Goal: Information Seeking & Learning: Learn about a topic

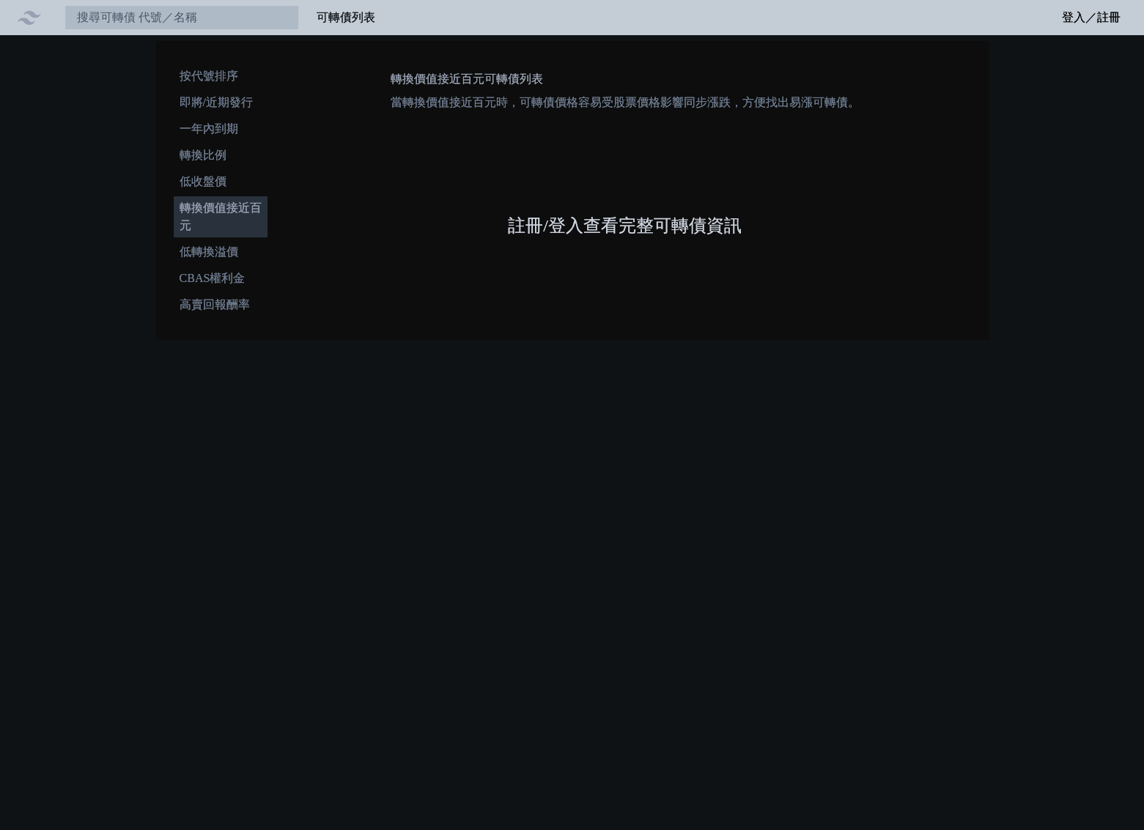
click at [600, 223] on link "註冊/登入查看完整可轉債資訊" at bounding box center [625, 225] width 234 height 23
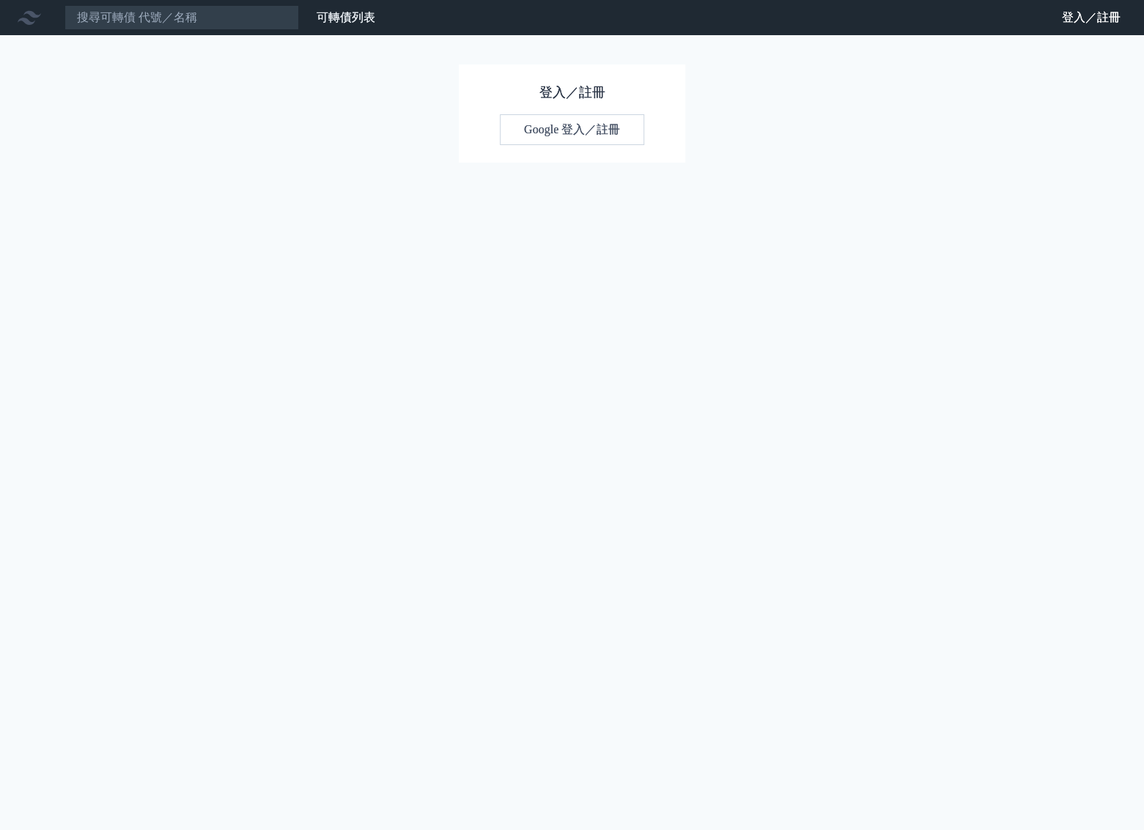
click at [612, 130] on link "Google 登入／註冊" at bounding box center [572, 129] width 144 height 31
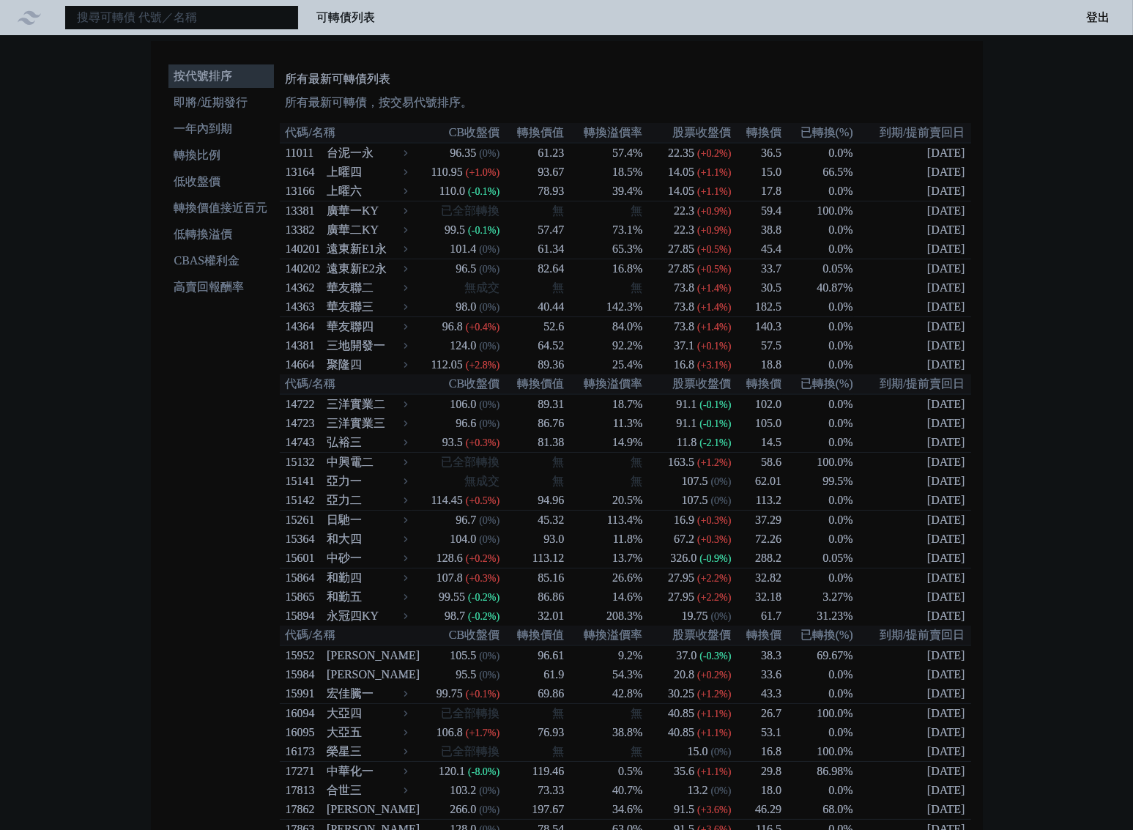
click at [119, 17] on input at bounding box center [181, 17] width 234 height 25
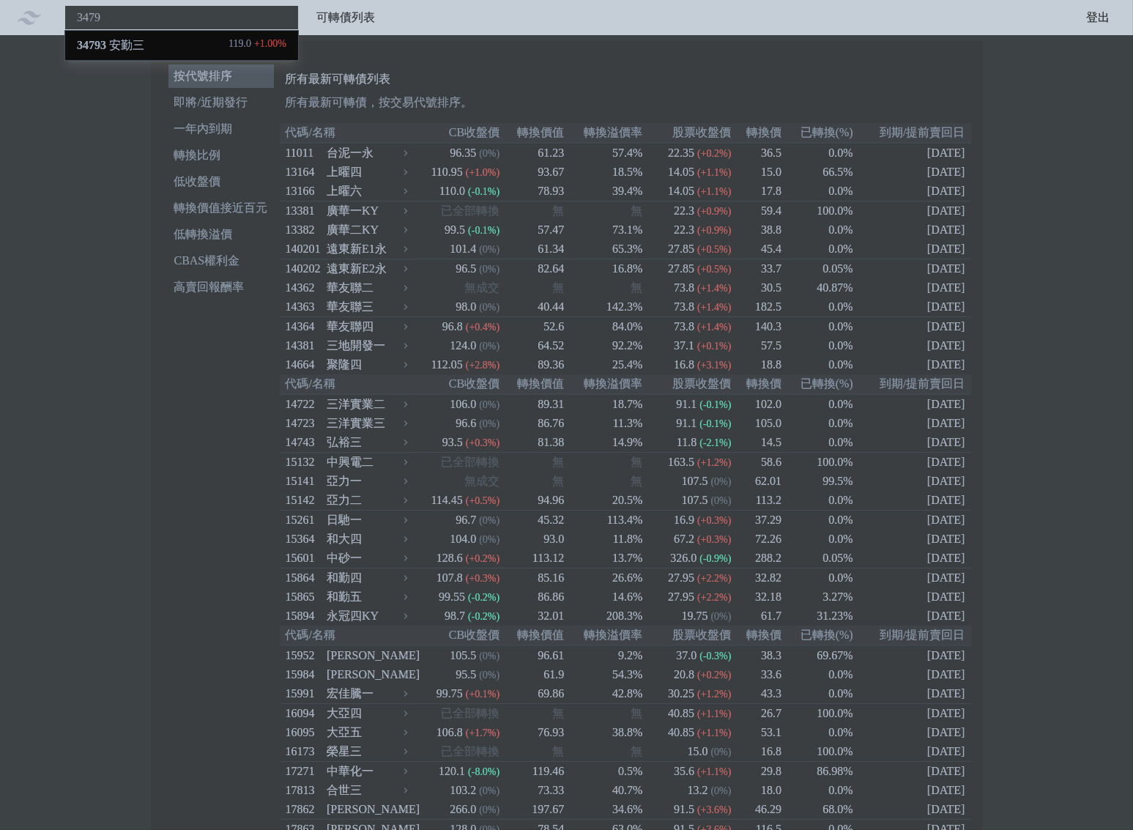
type input "3479"
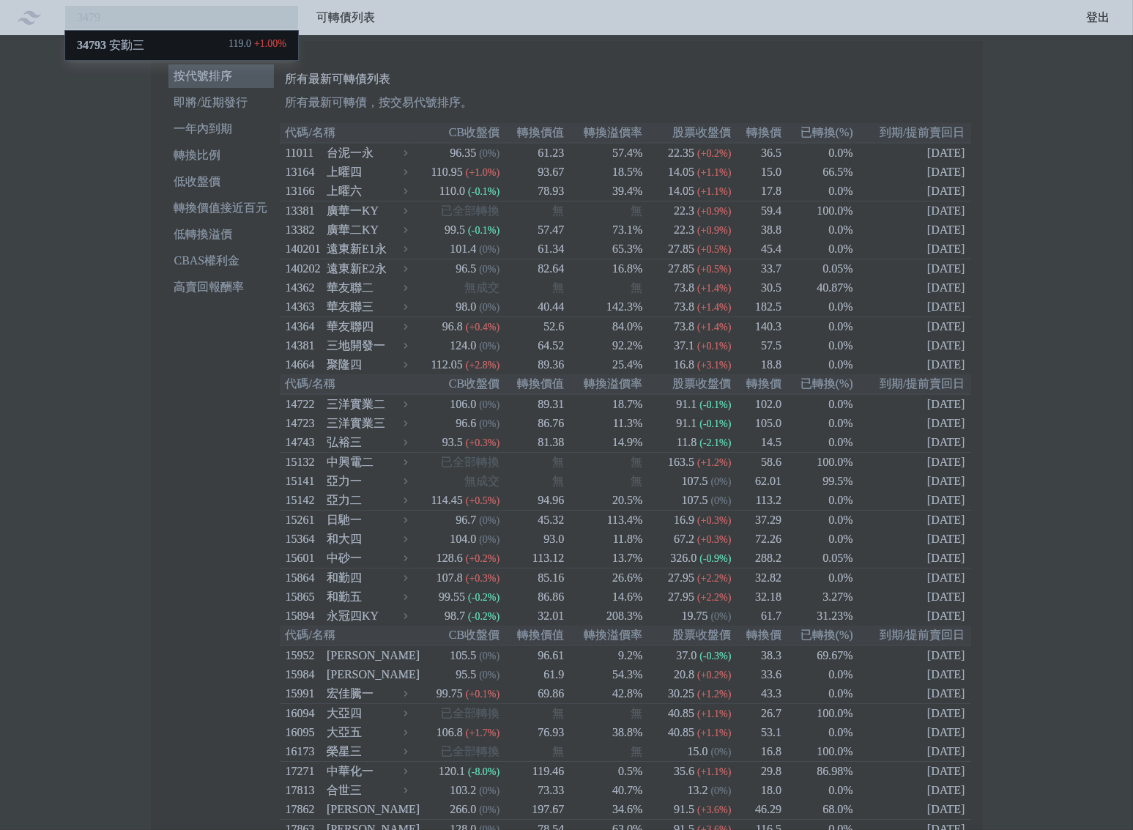
click at [163, 41] on div "34793 安勤三 119.0 +1.00%" at bounding box center [181, 45] width 233 height 29
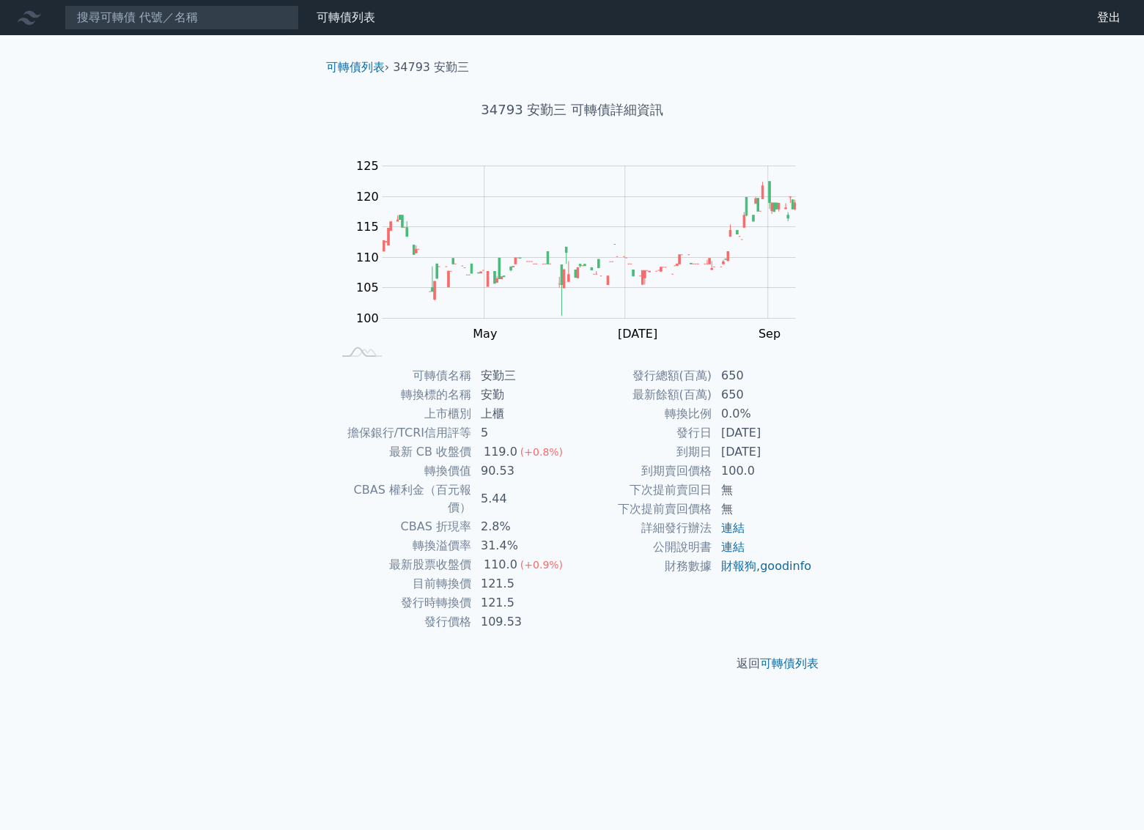
click at [982, 218] on div "可轉債列表 財務數據 可轉債列表 財務數據 登出 登出 可轉債列表 › 34793 安勤三 34793 安勤三 可轉債詳細資訊 Zoom Out 100 90…" at bounding box center [572, 415] width 1144 height 830
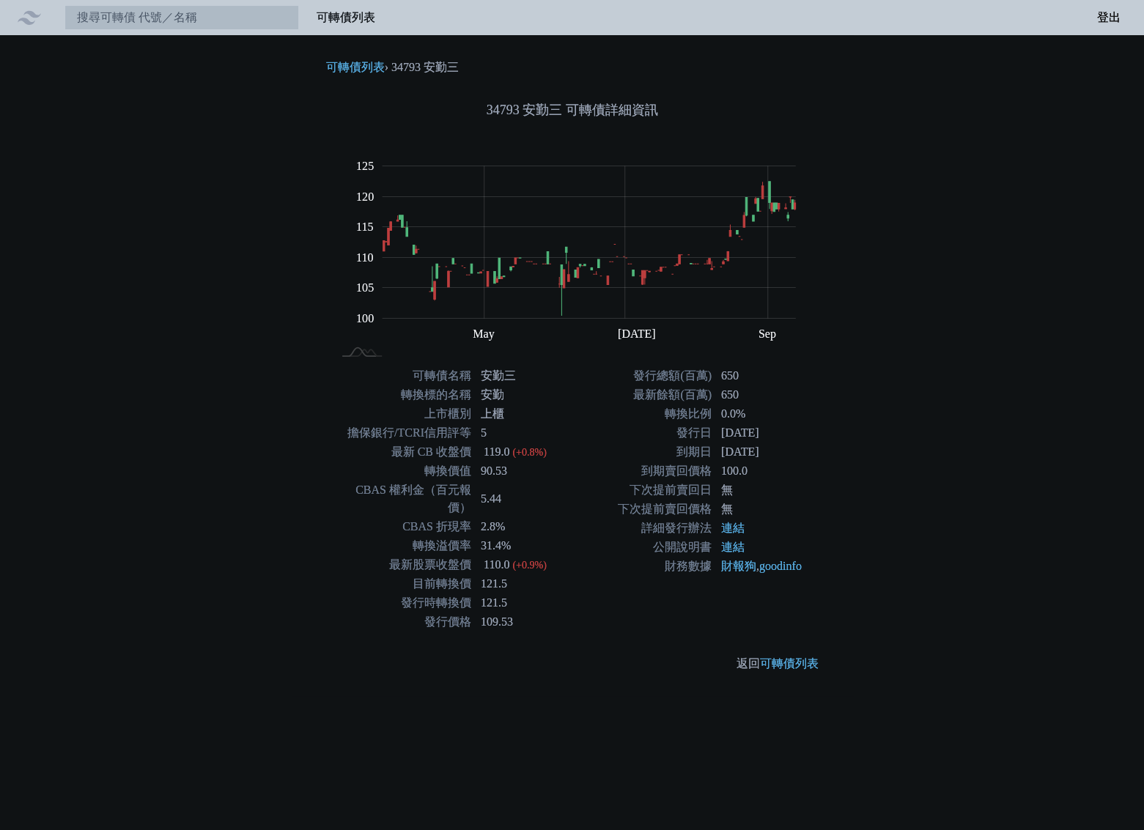
click at [1005, 234] on div "可轉債列表 財務數據 可轉債列表 財務數據 登出 登出 可轉債列表 › 34793 安勤三 34793 安勤三 可轉債詳細資訊 Zoom Out 100 90…" at bounding box center [572, 415] width 1144 height 830
